Goal: Browse casually

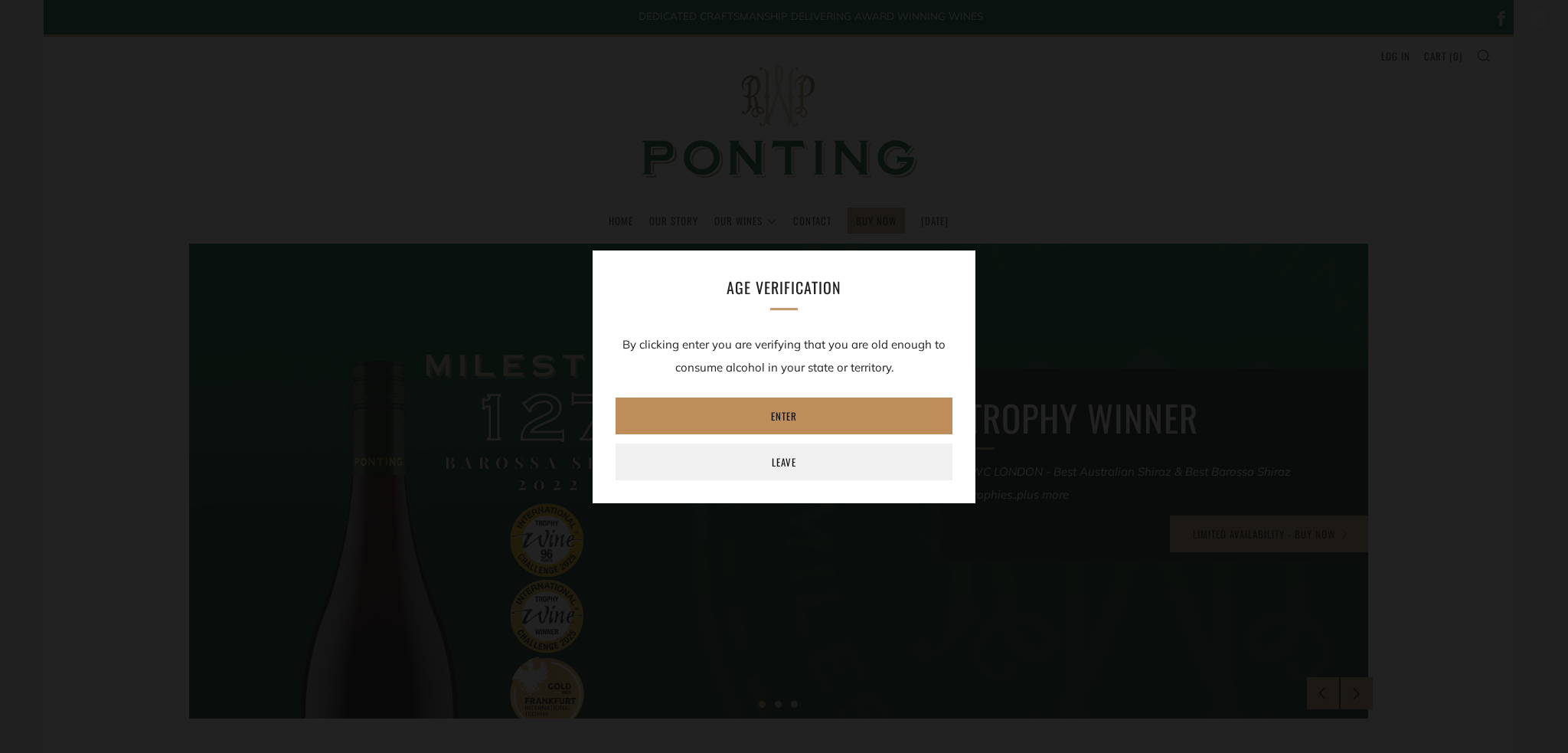
click at [799, 422] on link "Enter" at bounding box center [783, 416] width 337 height 37
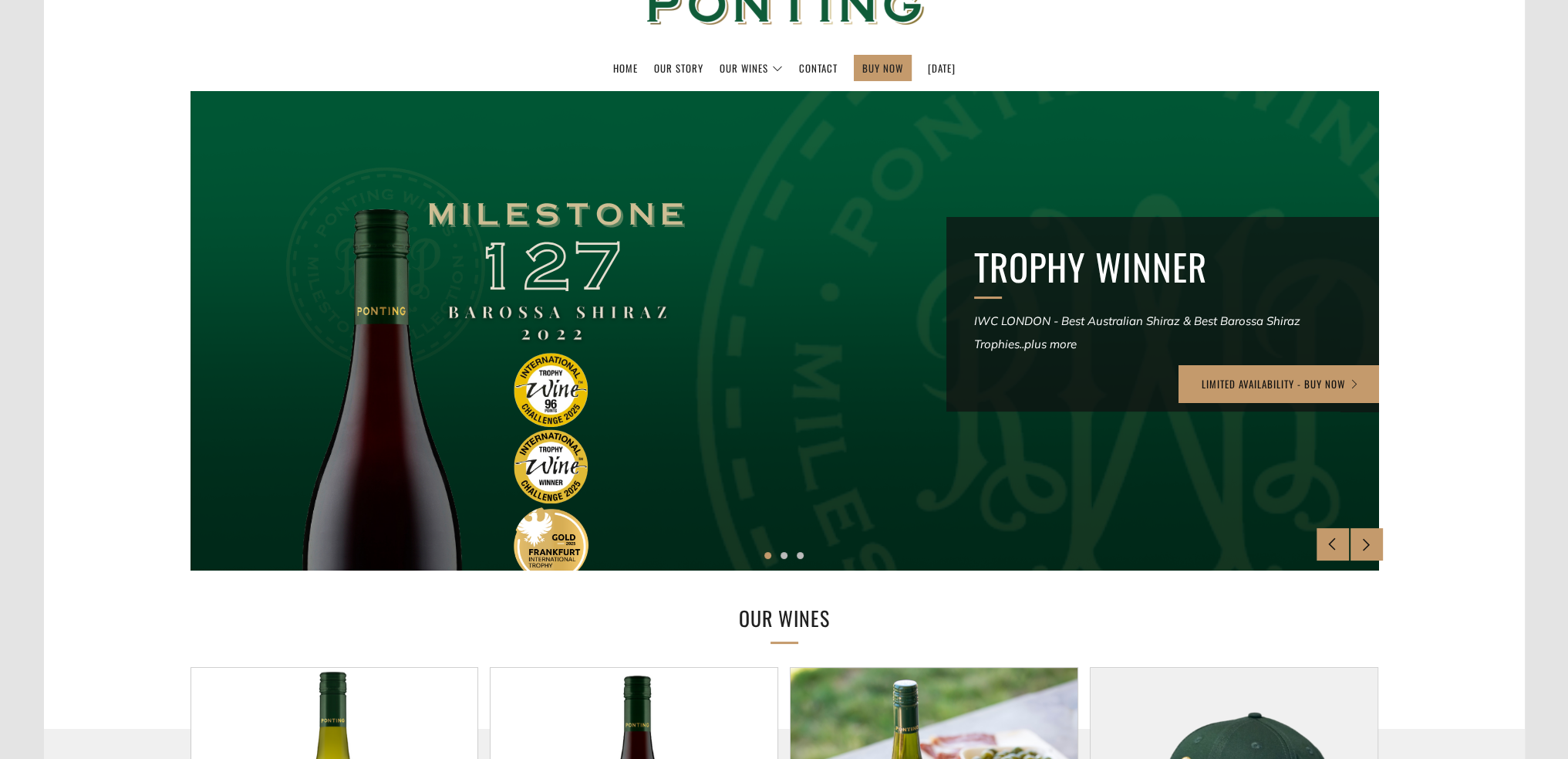
scroll to position [540, 0]
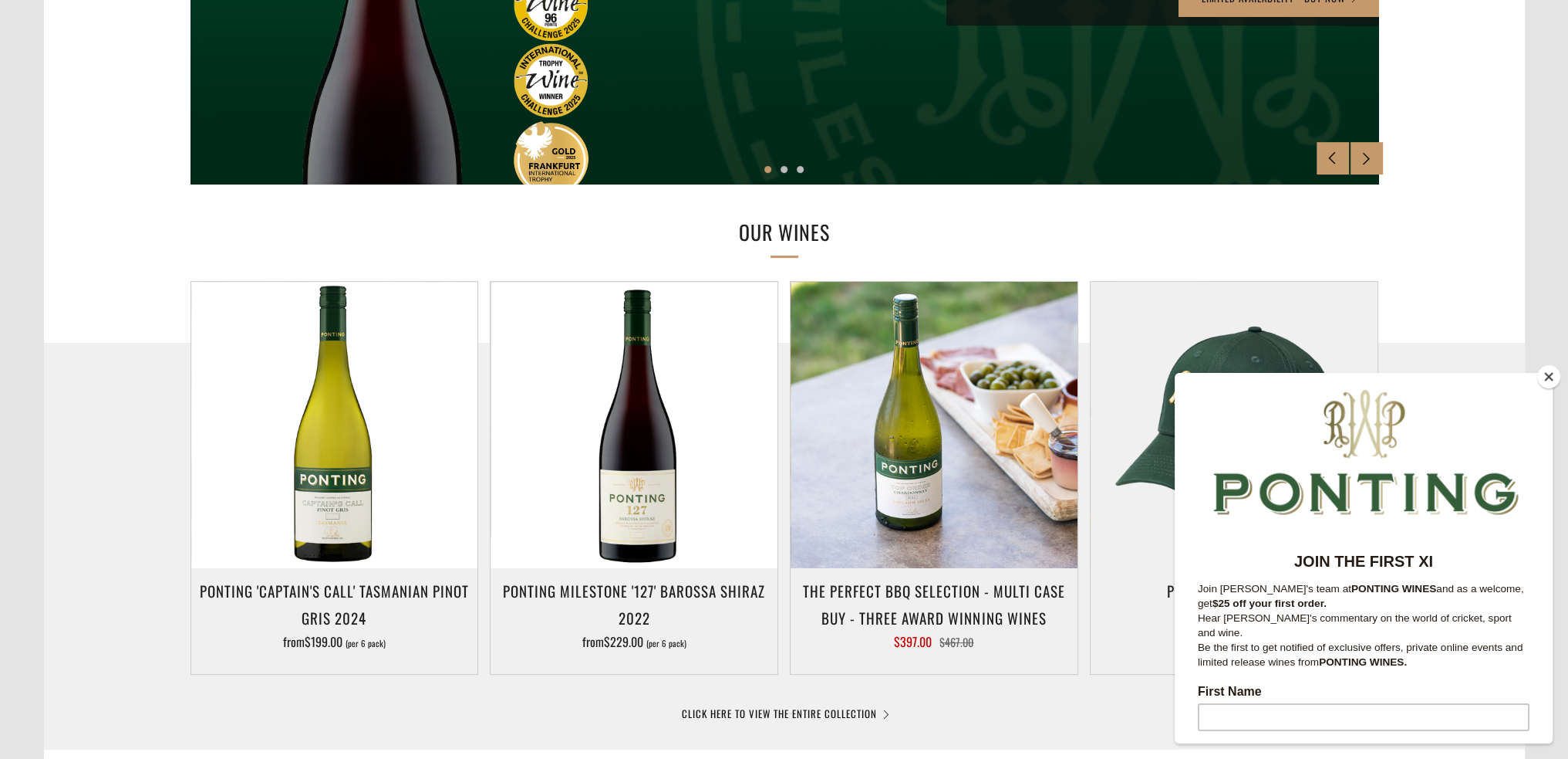
click at [1551, 366] on button "Close" at bounding box center [1549, 376] width 23 height 23
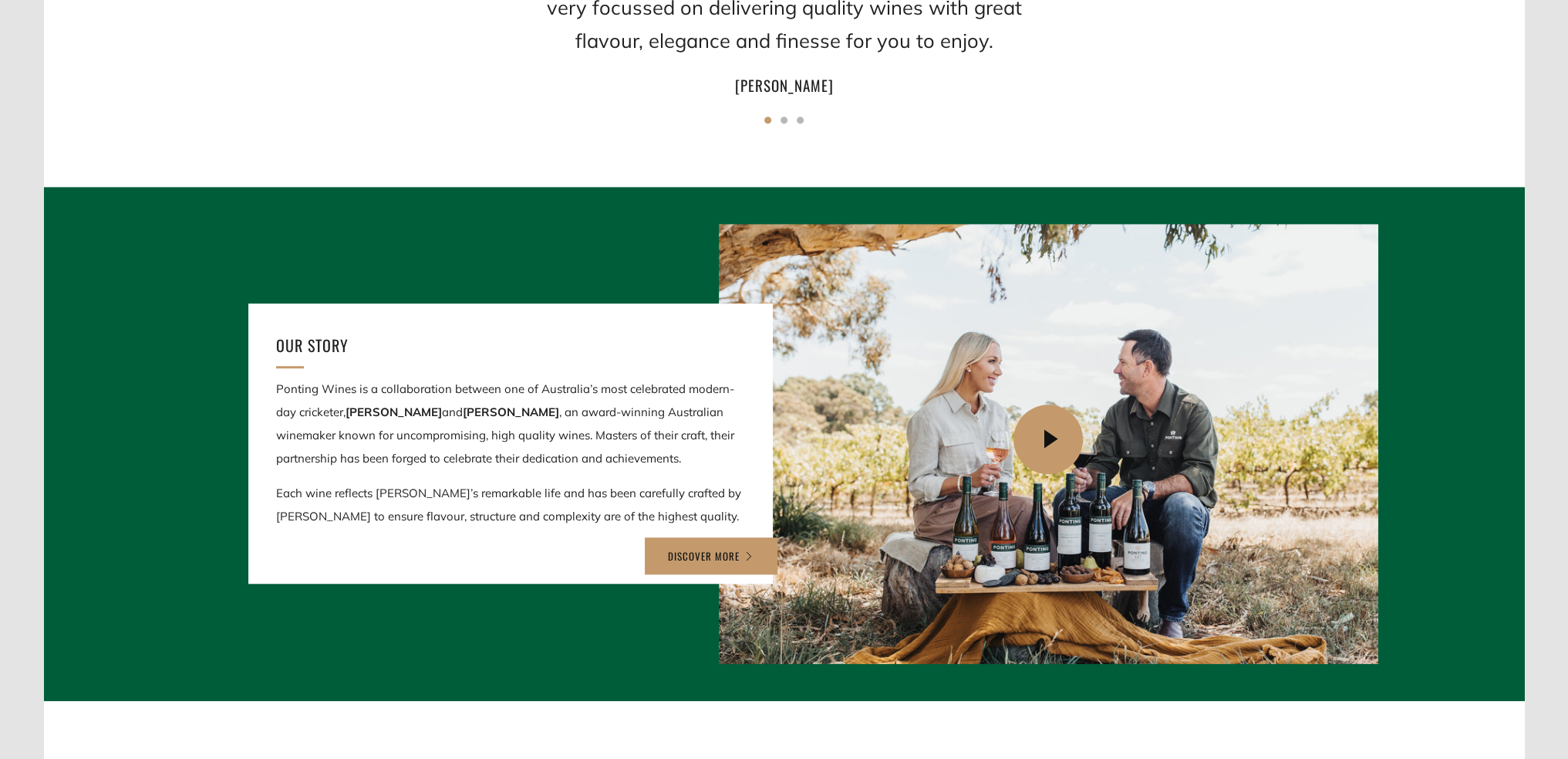
scroll to position [1543, 0]
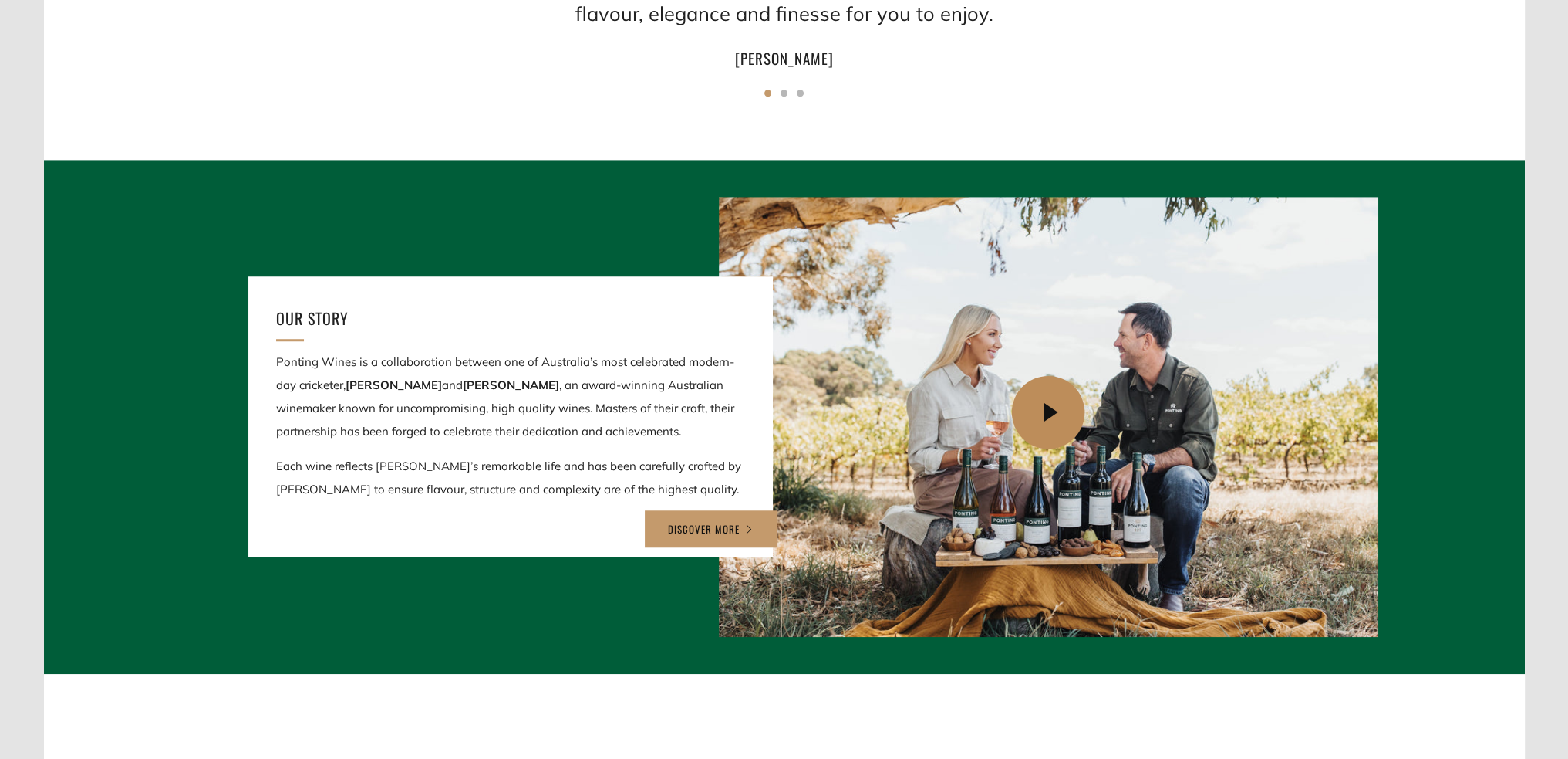
click at [1053, 409] on icon at bounding box center [1051, 412] width 73 height 73
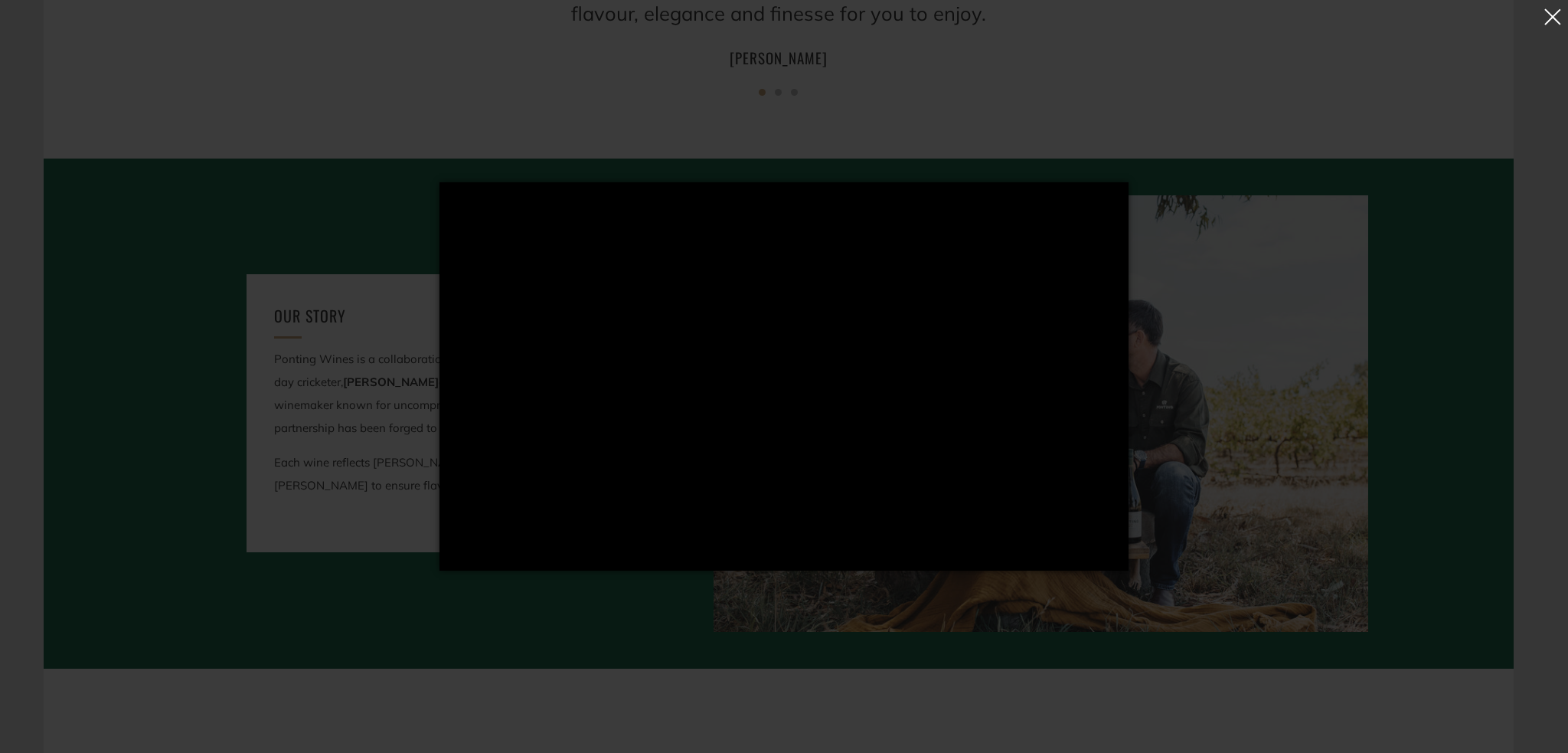
click at [1555, 12] on button "button" at bounding box center [1553, 19] width 21 height 33
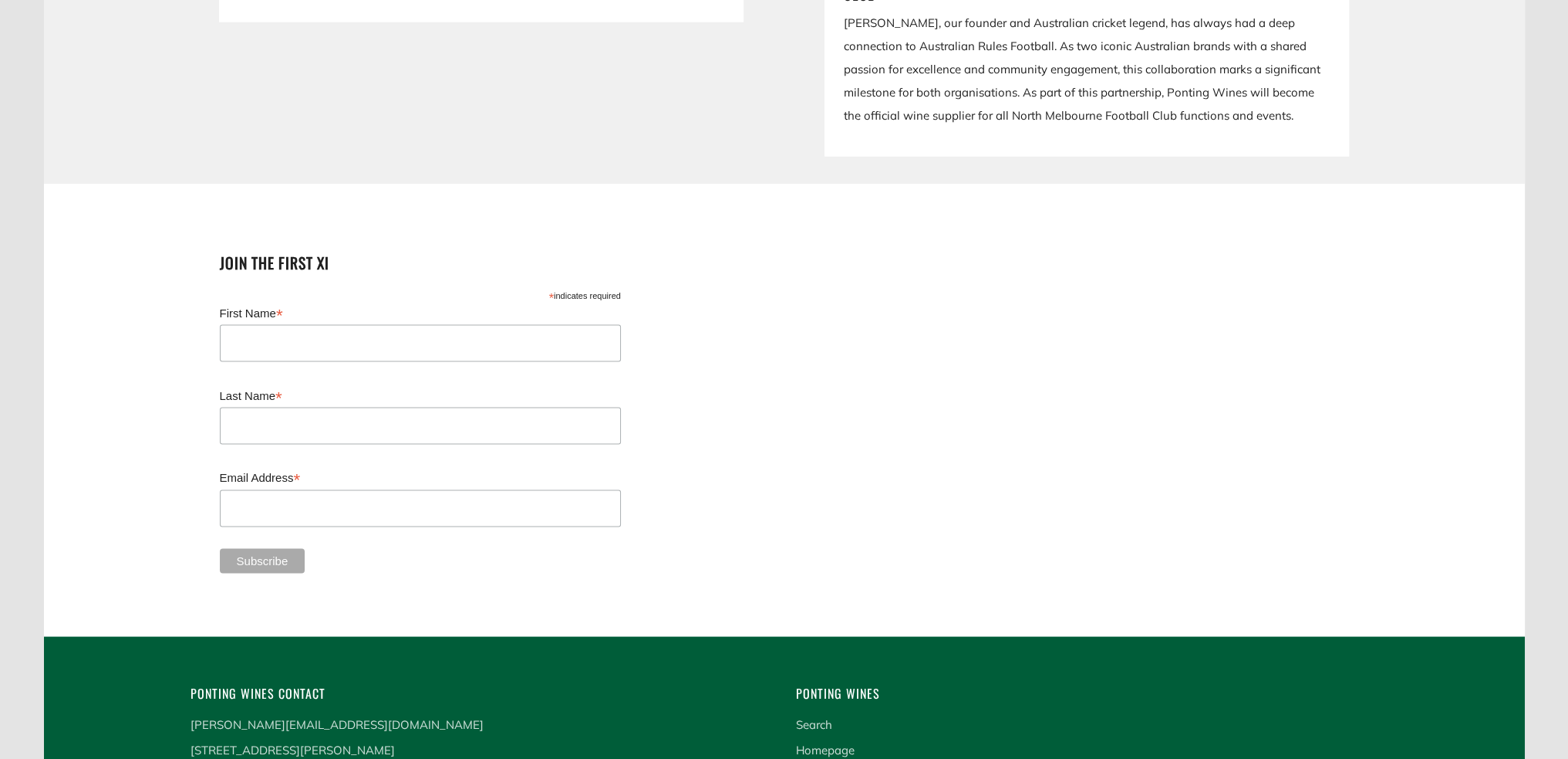
scroll to position [4012, 0]
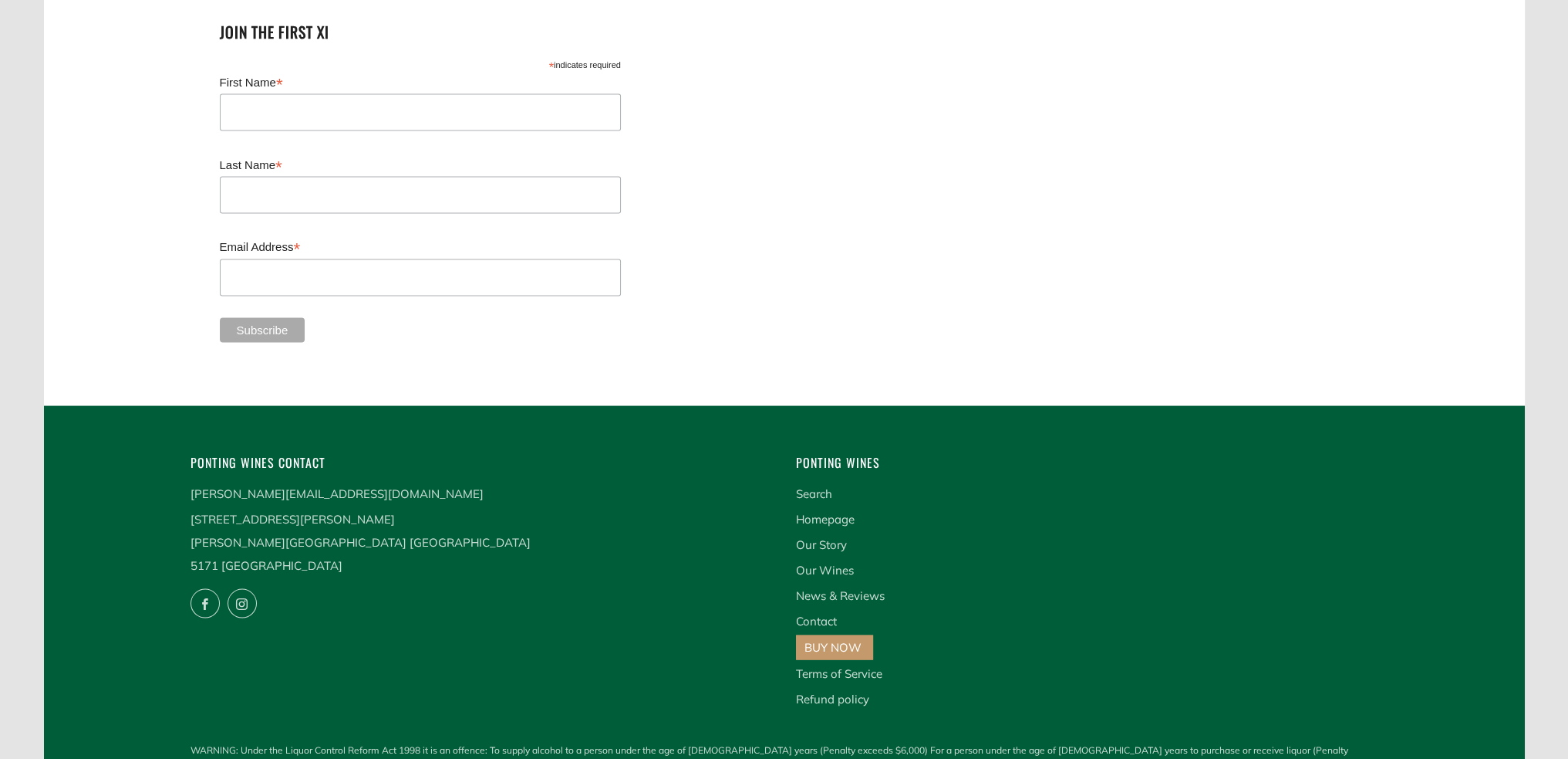
click at [830, 640] on link "BUY NOW" at bounding box center [833, 647] width 57 height 15
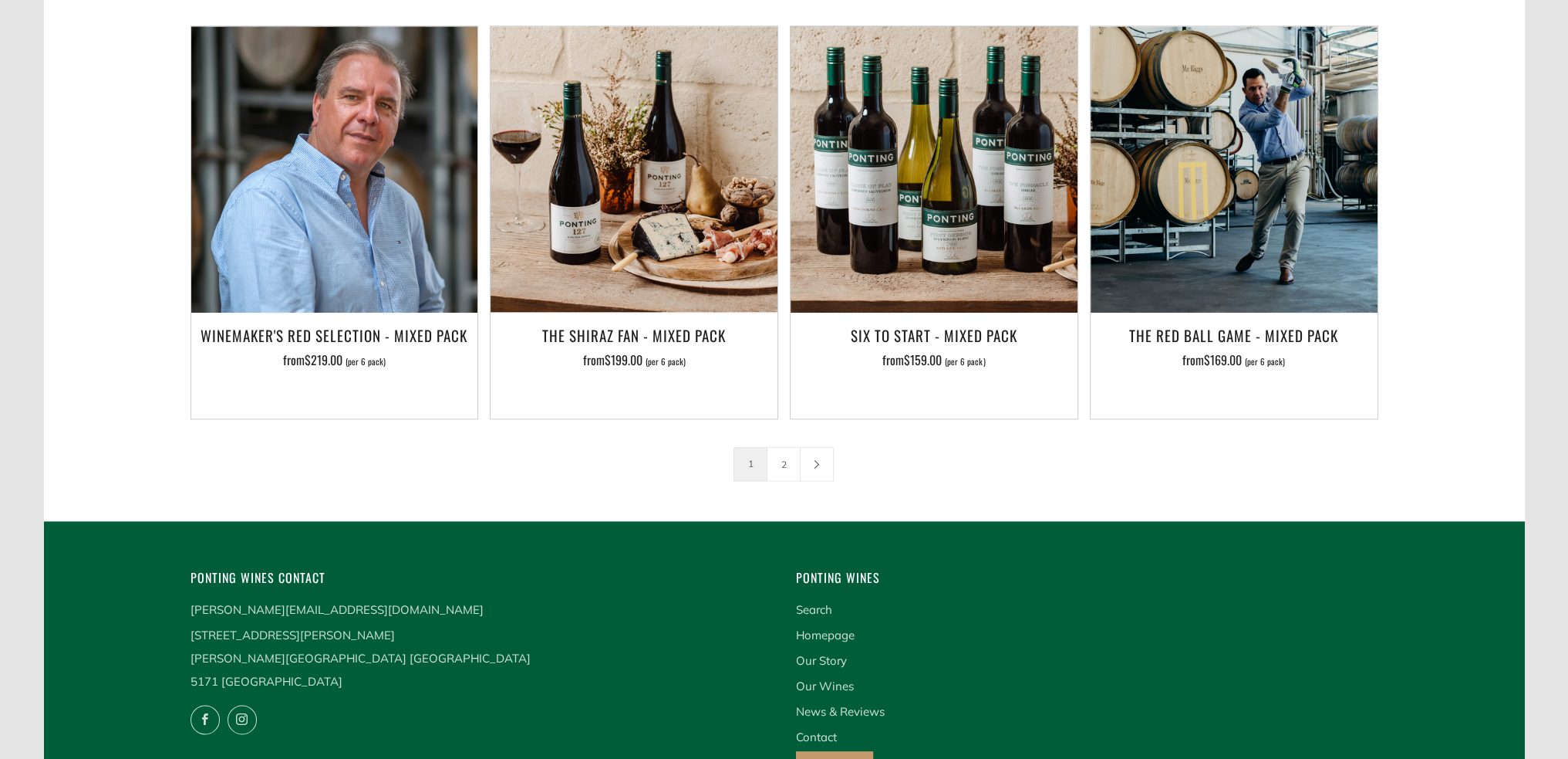
scroll to position [2547, 0]
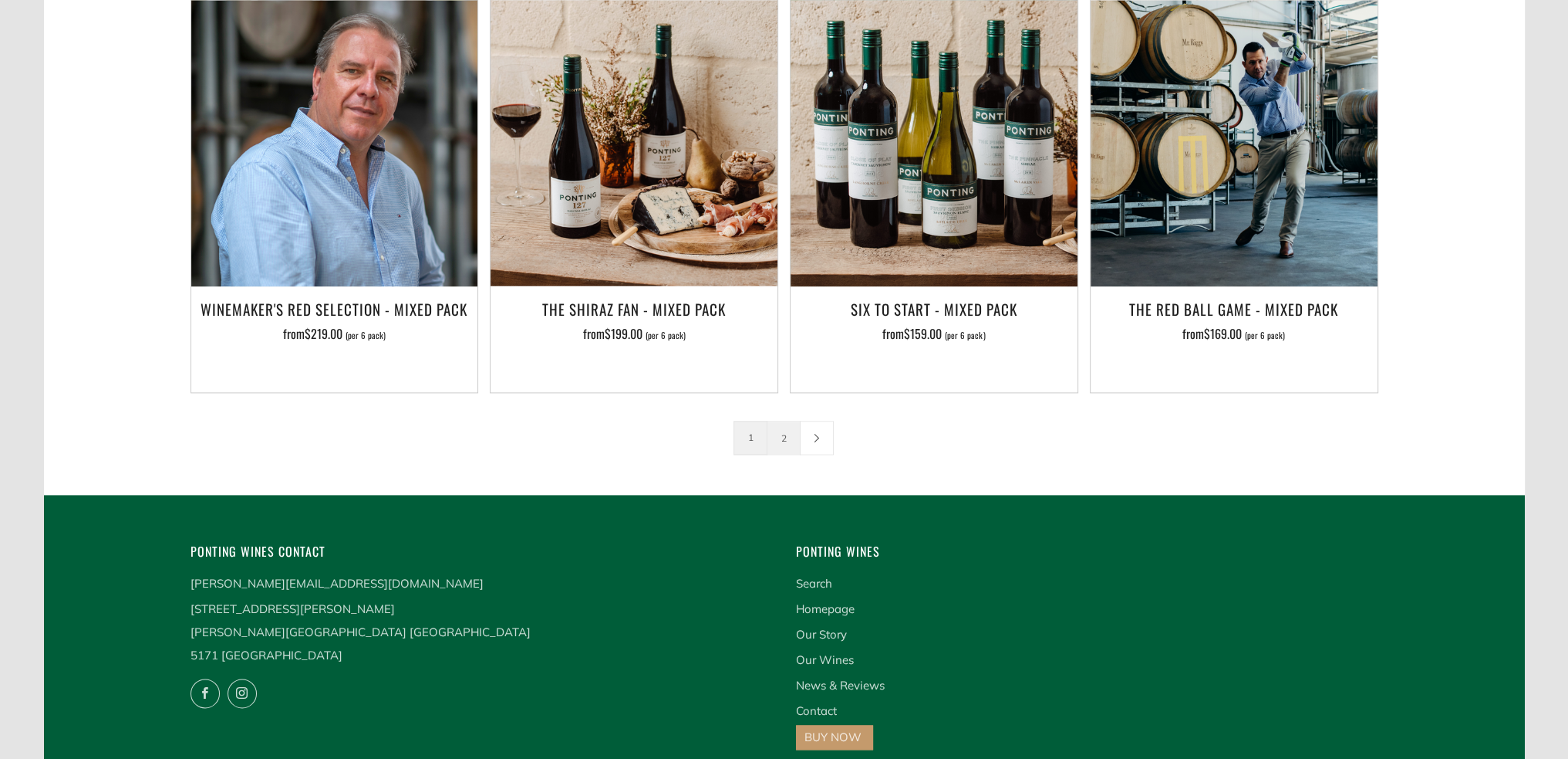
click at [781, 421] on link "2" at bounding box center [783, 437] width 32 height 32
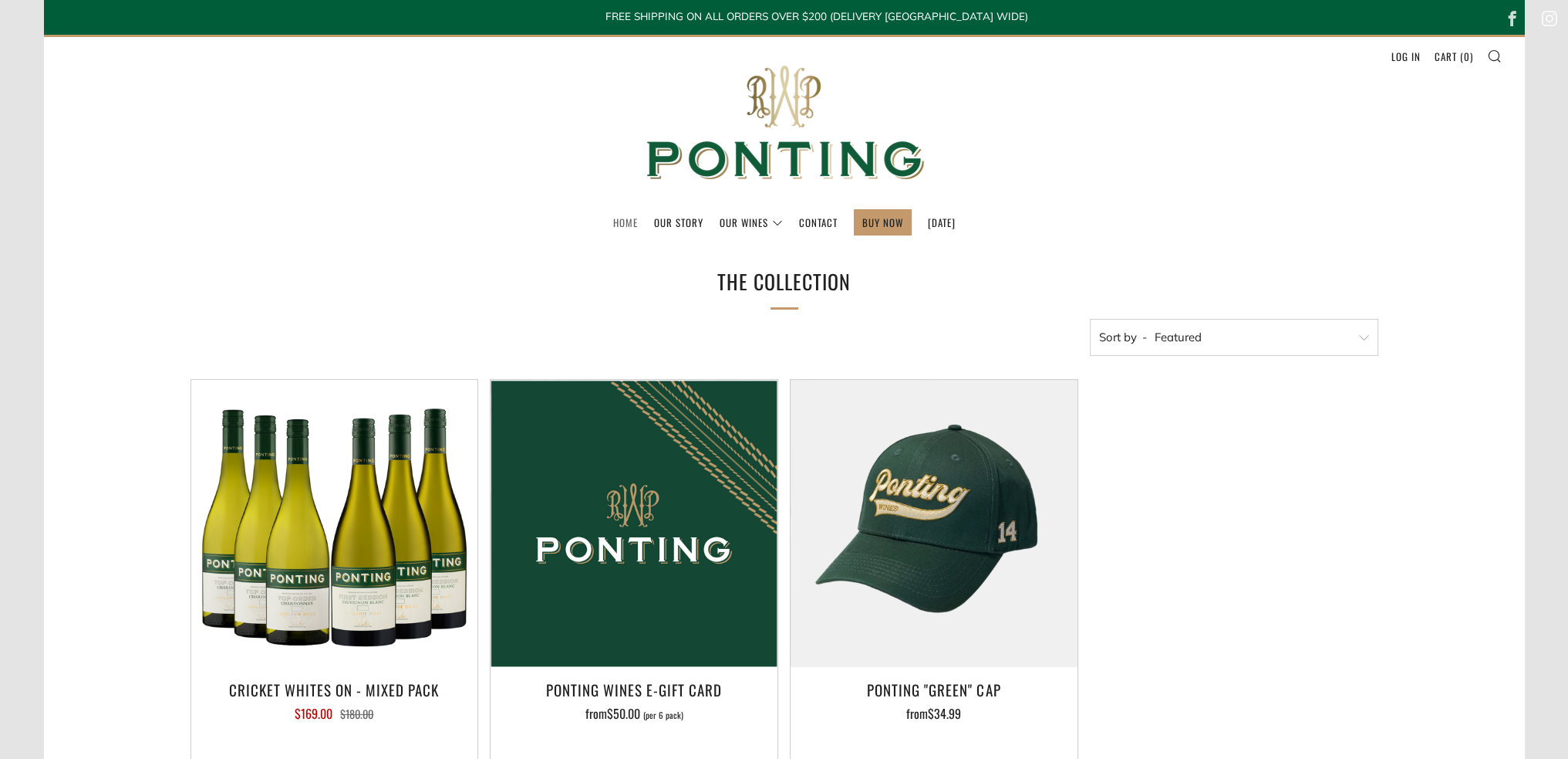
click at [613, 227] on link "Home" at bounding box center [626, 223] width 25 height 25
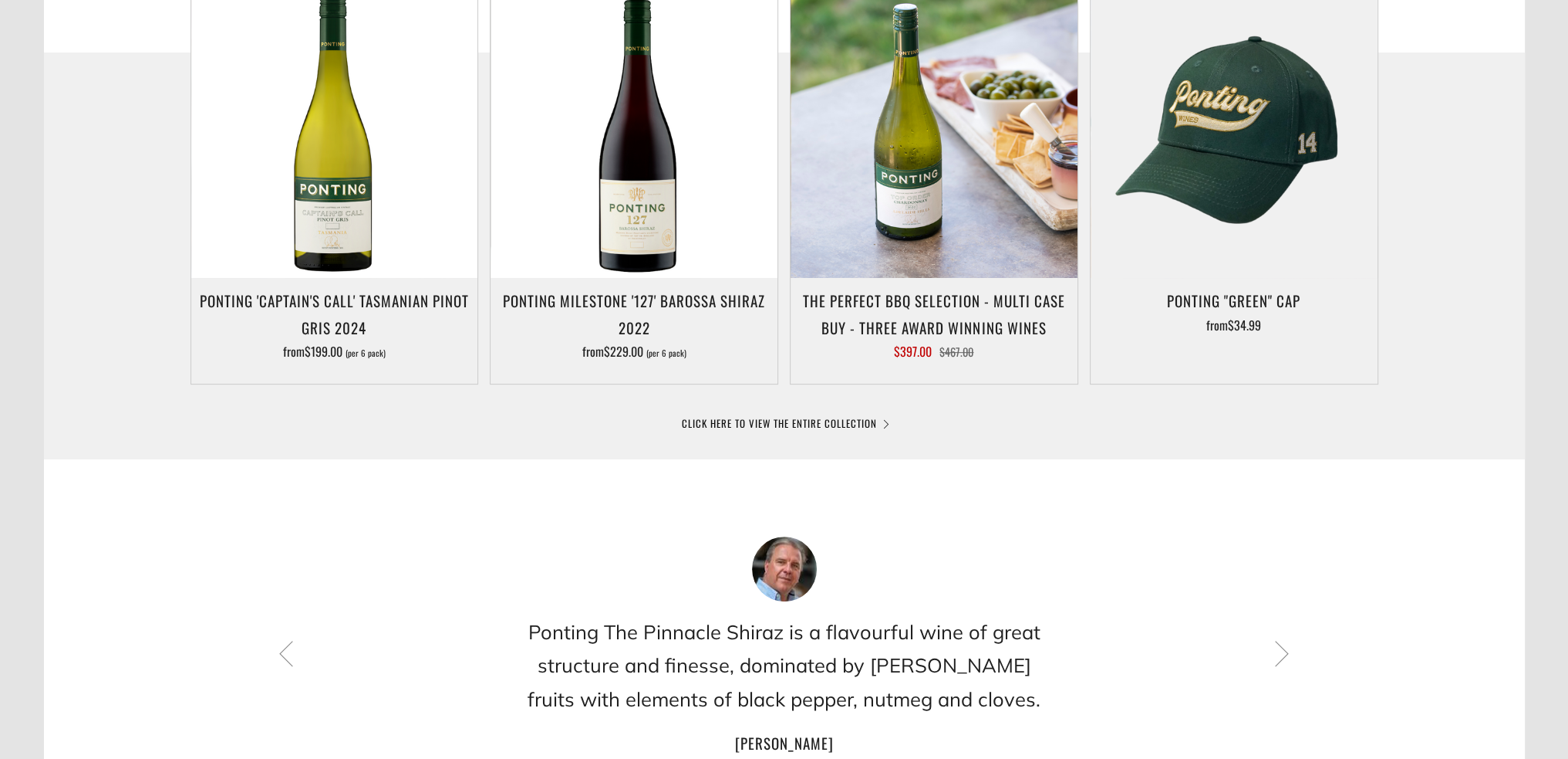
scroll to position [926, 0]
